Goal: Find specific page/section: Find specific page/section

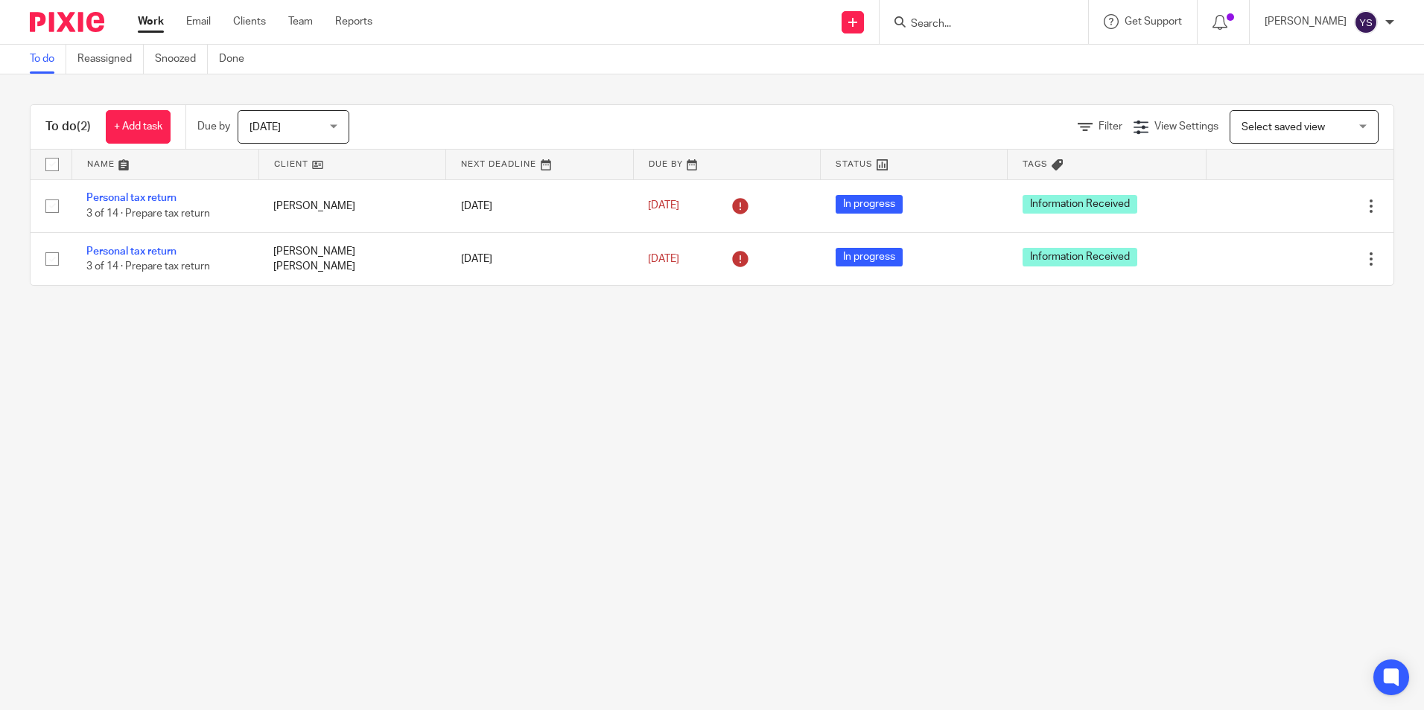
click at [998, 34] on div at bounding box center [983, 22] width 208 height 44
click at [934, 28] on input "Search" at bounding box center [976, 24] width 134 height 13
type input "Haa"
click at [949, 52] on link at bounding box center [1044, 64] width 276 height 34
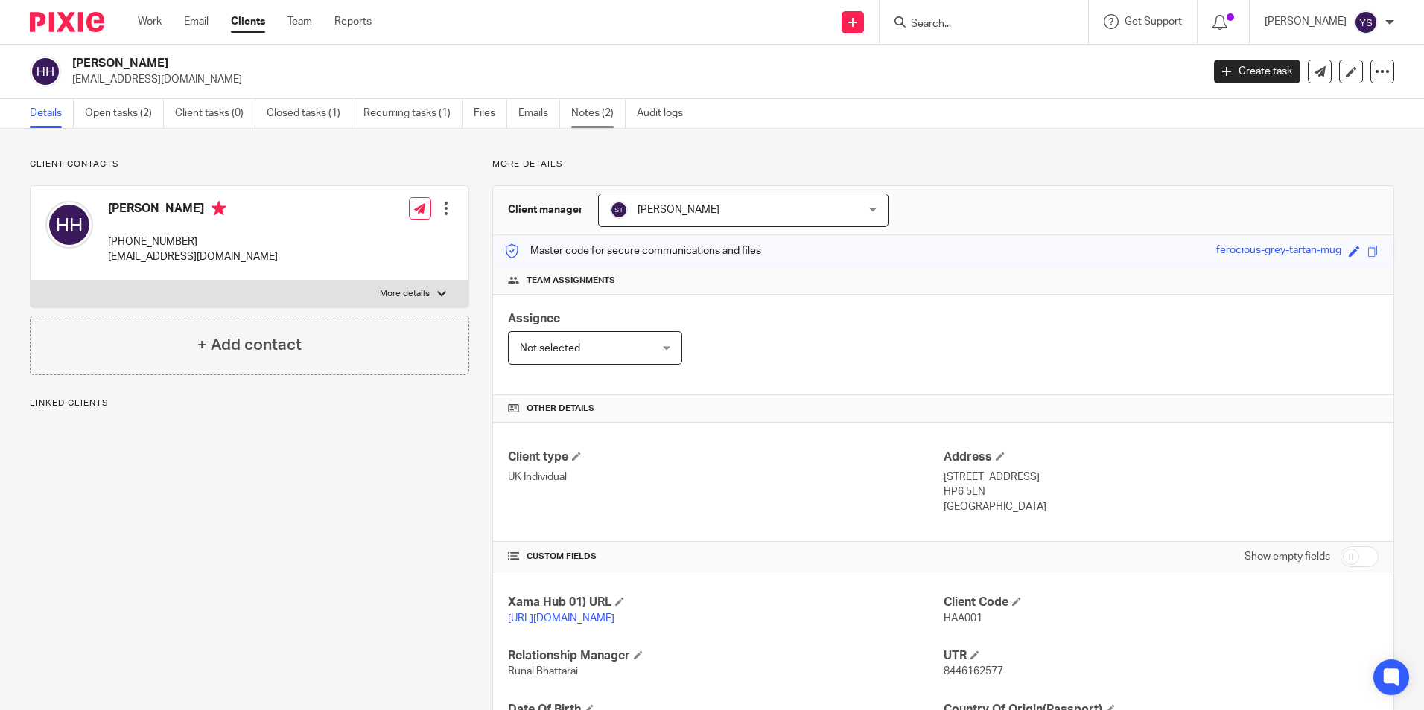
click at [587, 106] on link "Notes (2)" at bounding box center [598, 113] width 54 height 29
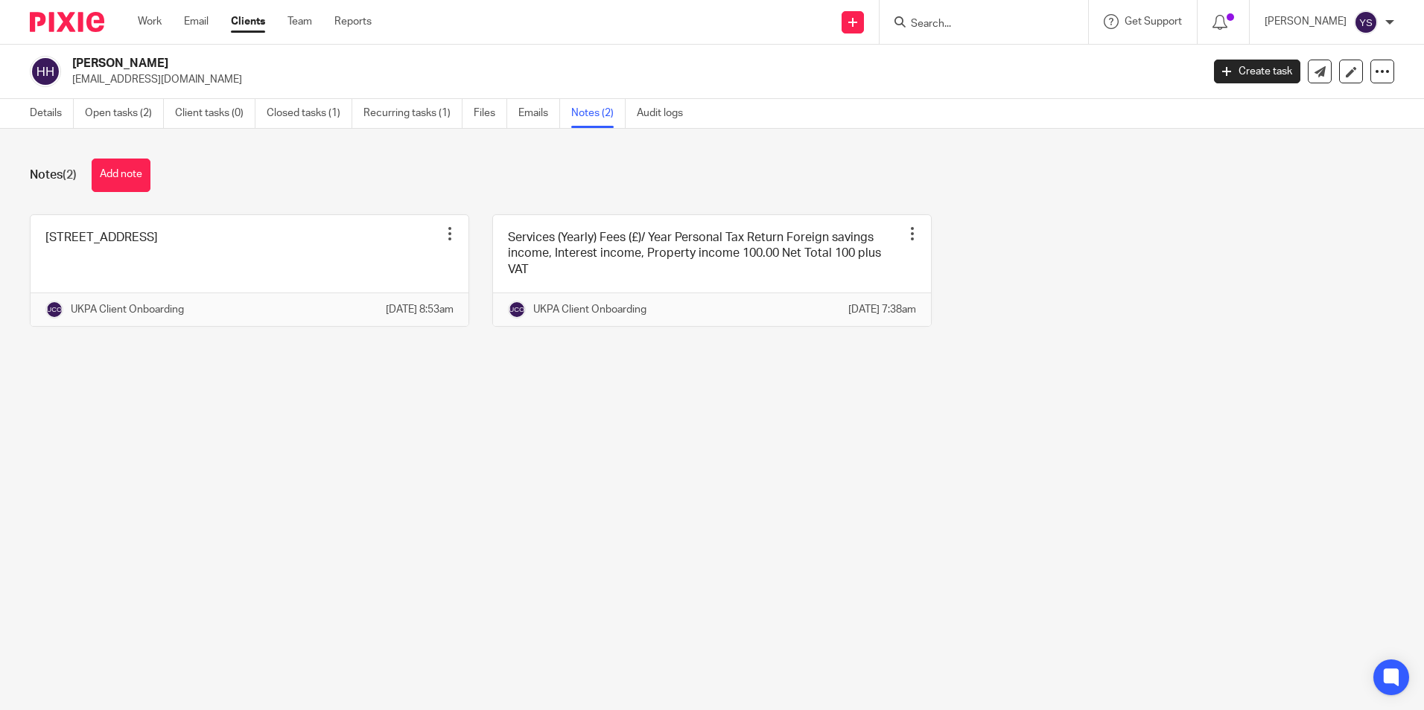
click at [985, 21] on input "Search" at bounding box center [976, 24] width 134 height 13
type input "Layla"
click at [987, 48] on link at bounding box center [1042, 64] width 273 height 34
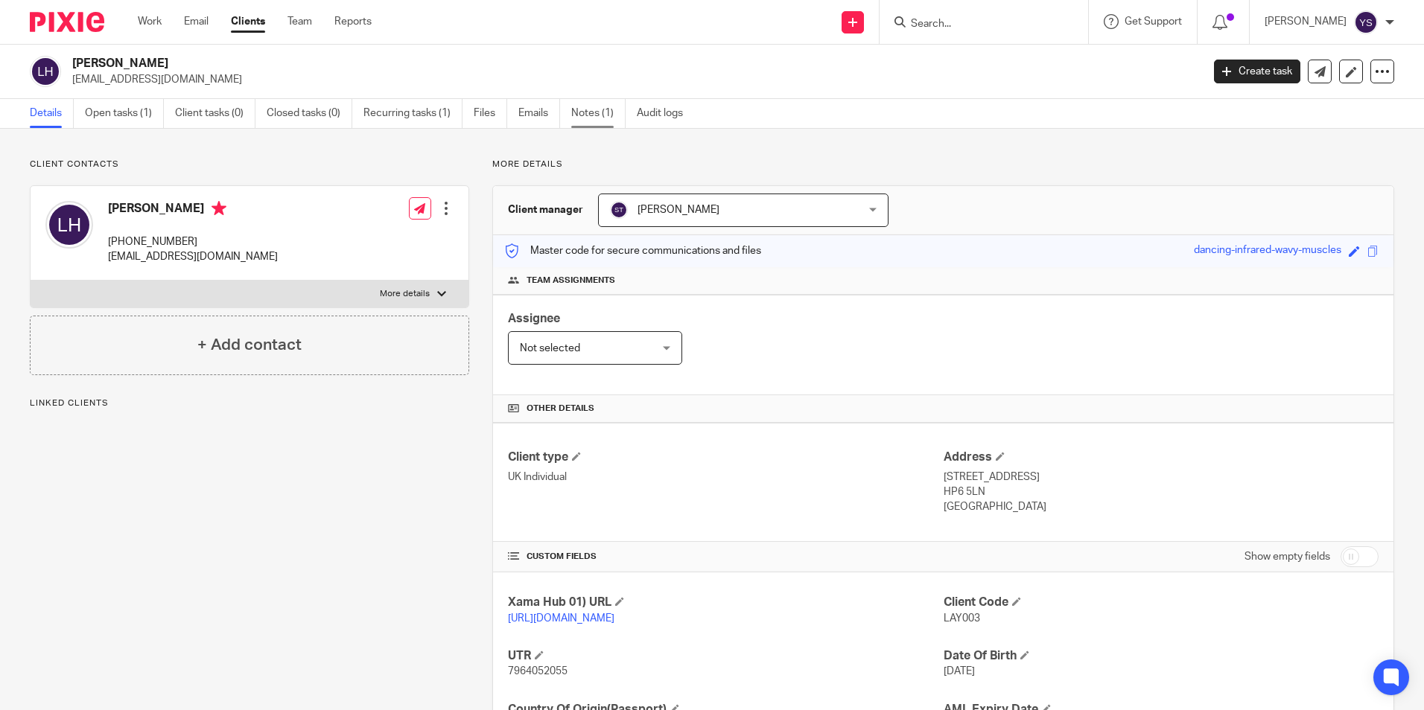
click at [591, 108] on link "Notes (1)" at bounding box center [598, 113] width 54 height 29
